Goal: Check status: Check status

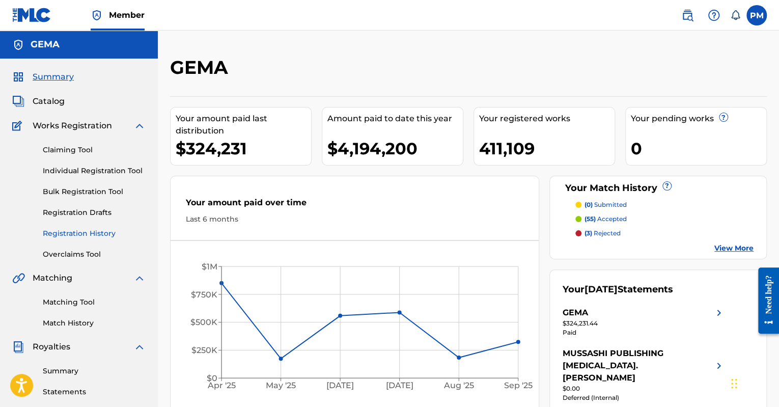
click at [101, 229] on link "Registration History" at bounding box center [94, 233] width 103 height 11
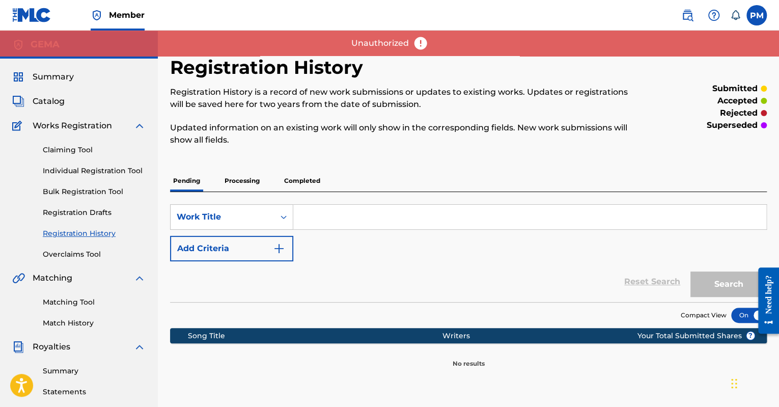
click at [251, 179] on p "Processing" at bounding box center [241, 180] width 41 height 21
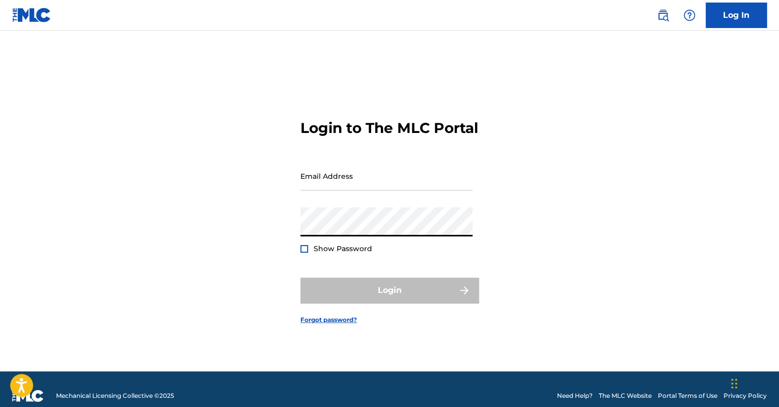
type input "[EMAIL_ADDRESS][PERSON_NAME][DOMAIN_NAME]"
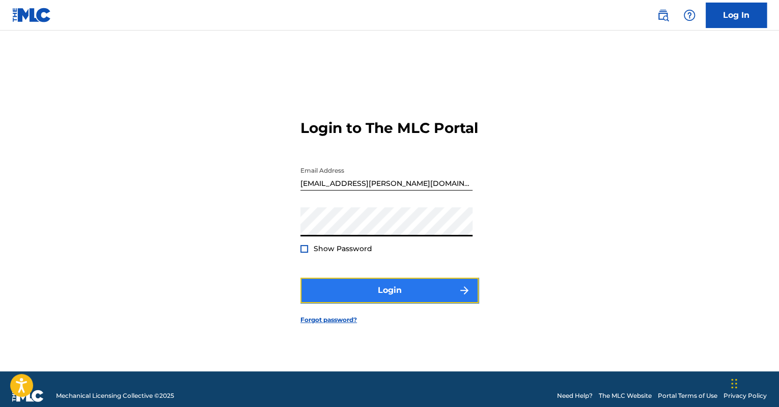
click at [362, 296] on button "Login" at bounding box center [389, 289] width 178 height 25
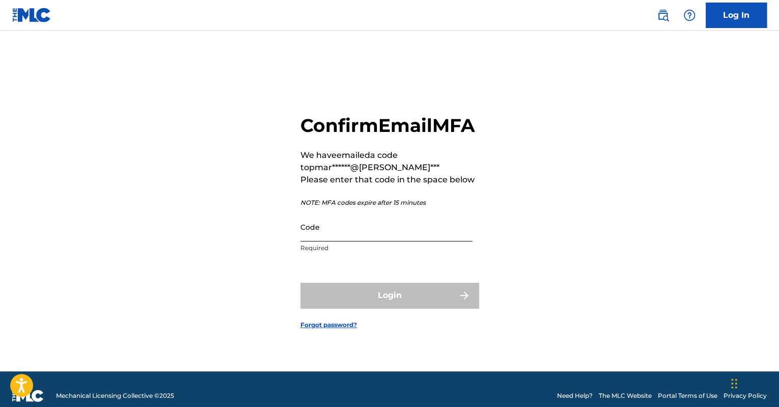
click at [390, 241] on input "Code" at bounding box center [386, 226] width 172 height 29
paste input "897792"
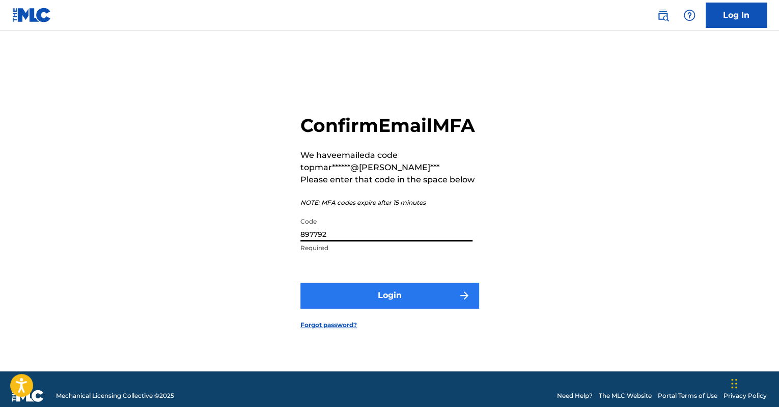
type input "897792"
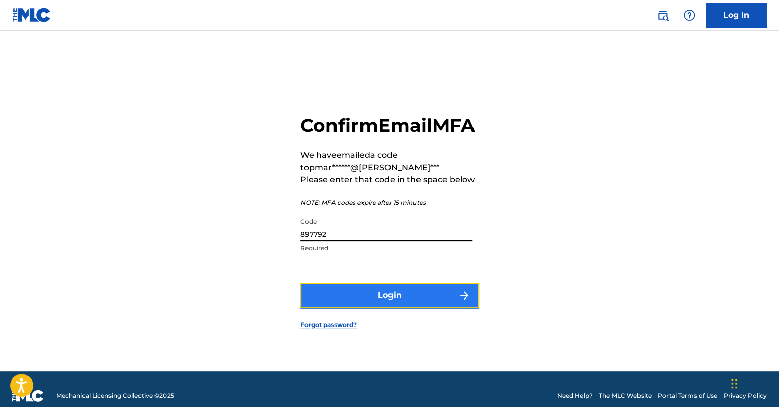
click at [339, 308] on button "Login" at bounding box center [389, 295] width 178 height 25
